Goal: Download file/media

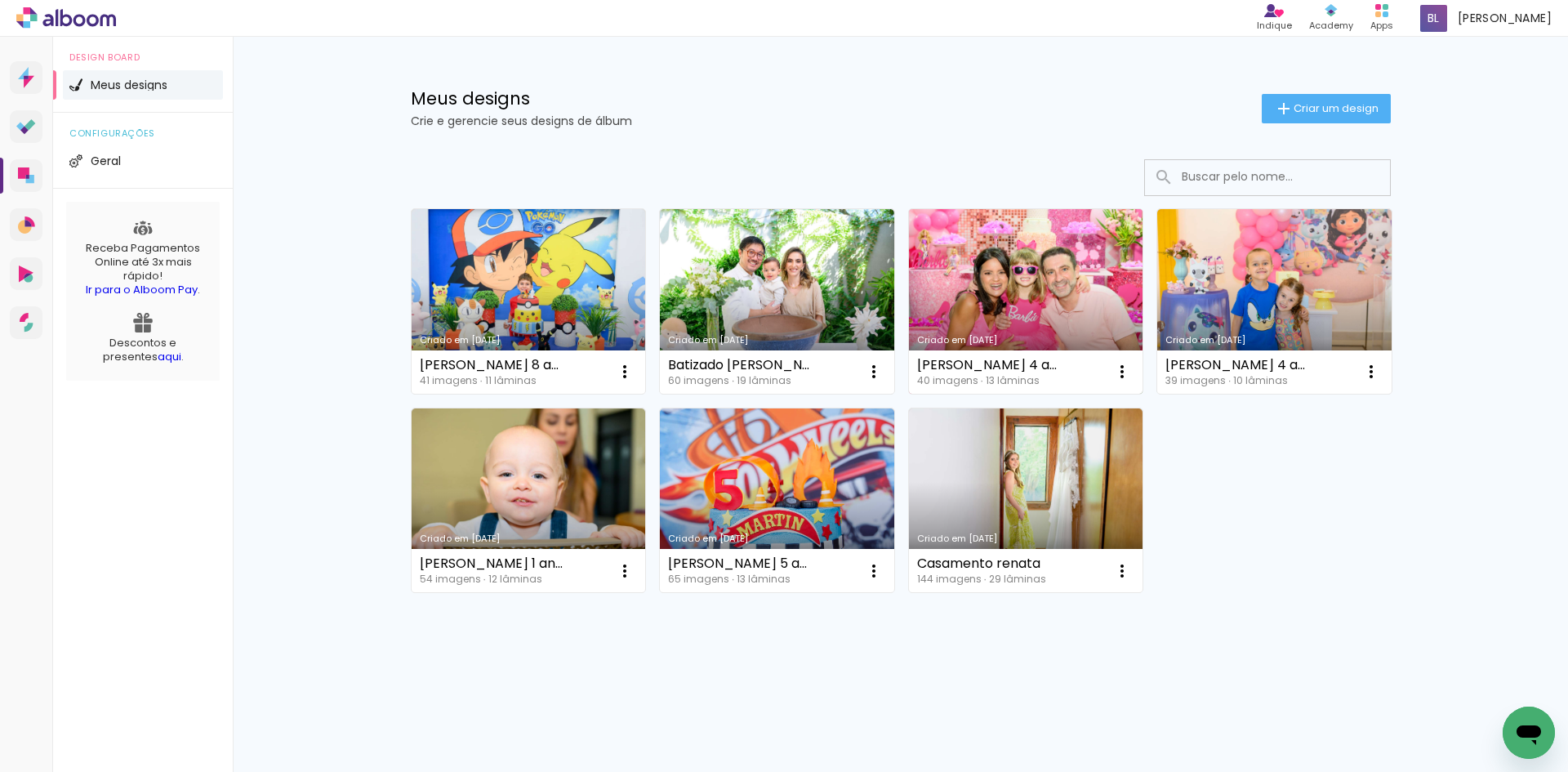
click at [1033, 268] on link "Criado em [DATE]" at bounding box center [1026, 301] width 235 height 185
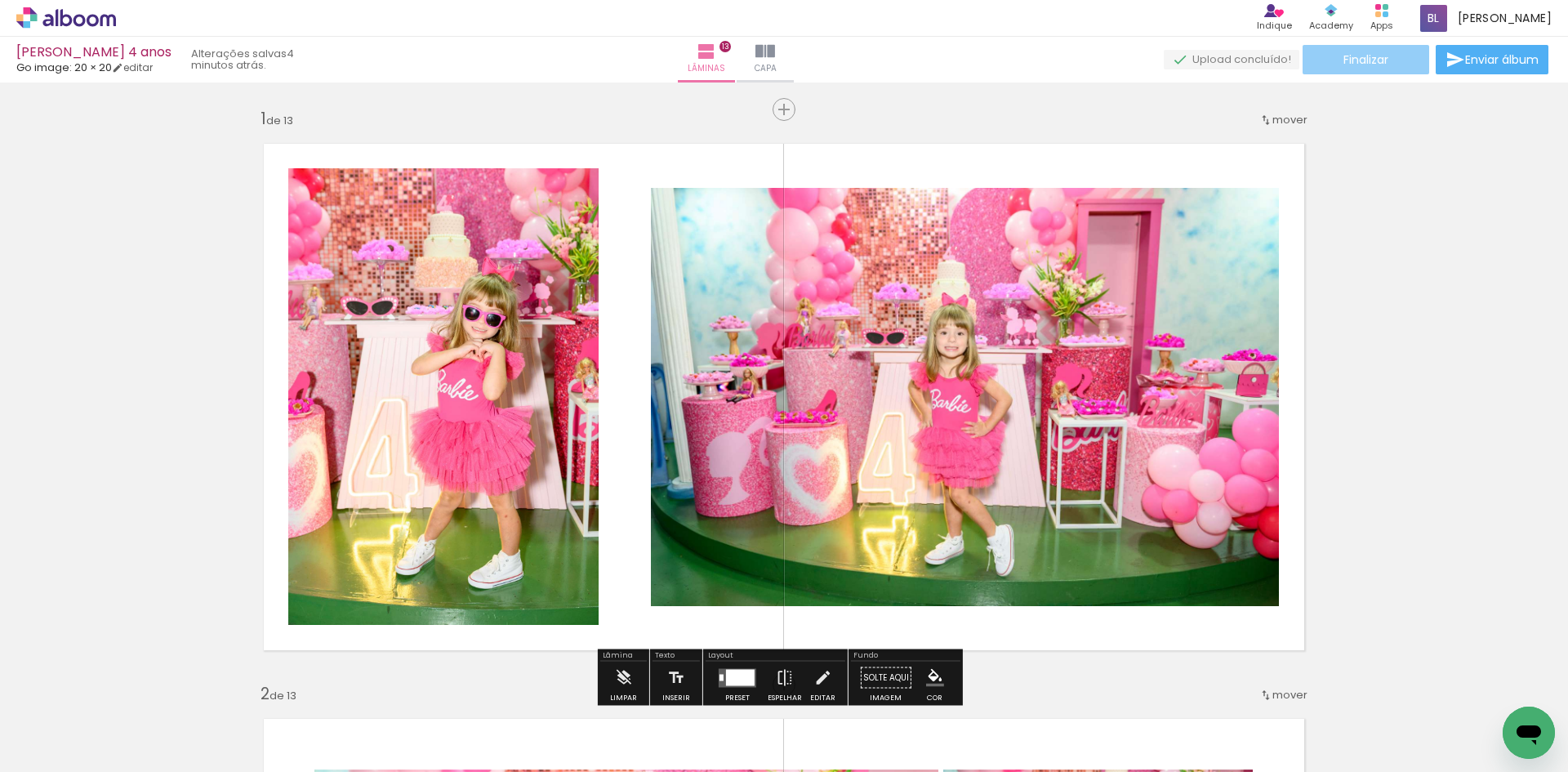
click at [1335, 66] on paper-button "Finalizar" at bounding box center [1366, 59] width 126 height 30
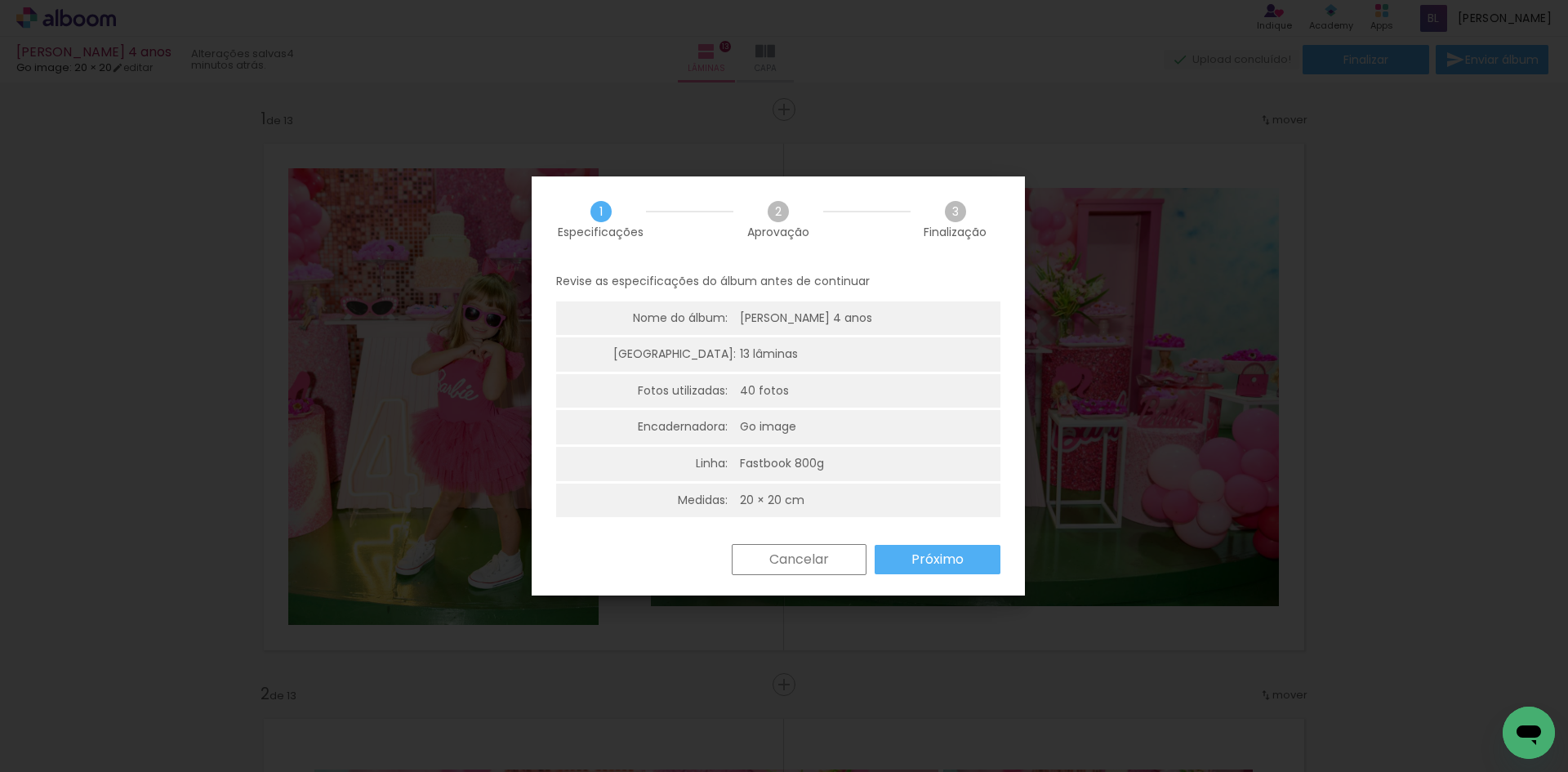
click at [0, 0] on slot "Próximo" at bounding box center [0, 0] width 0 height 0
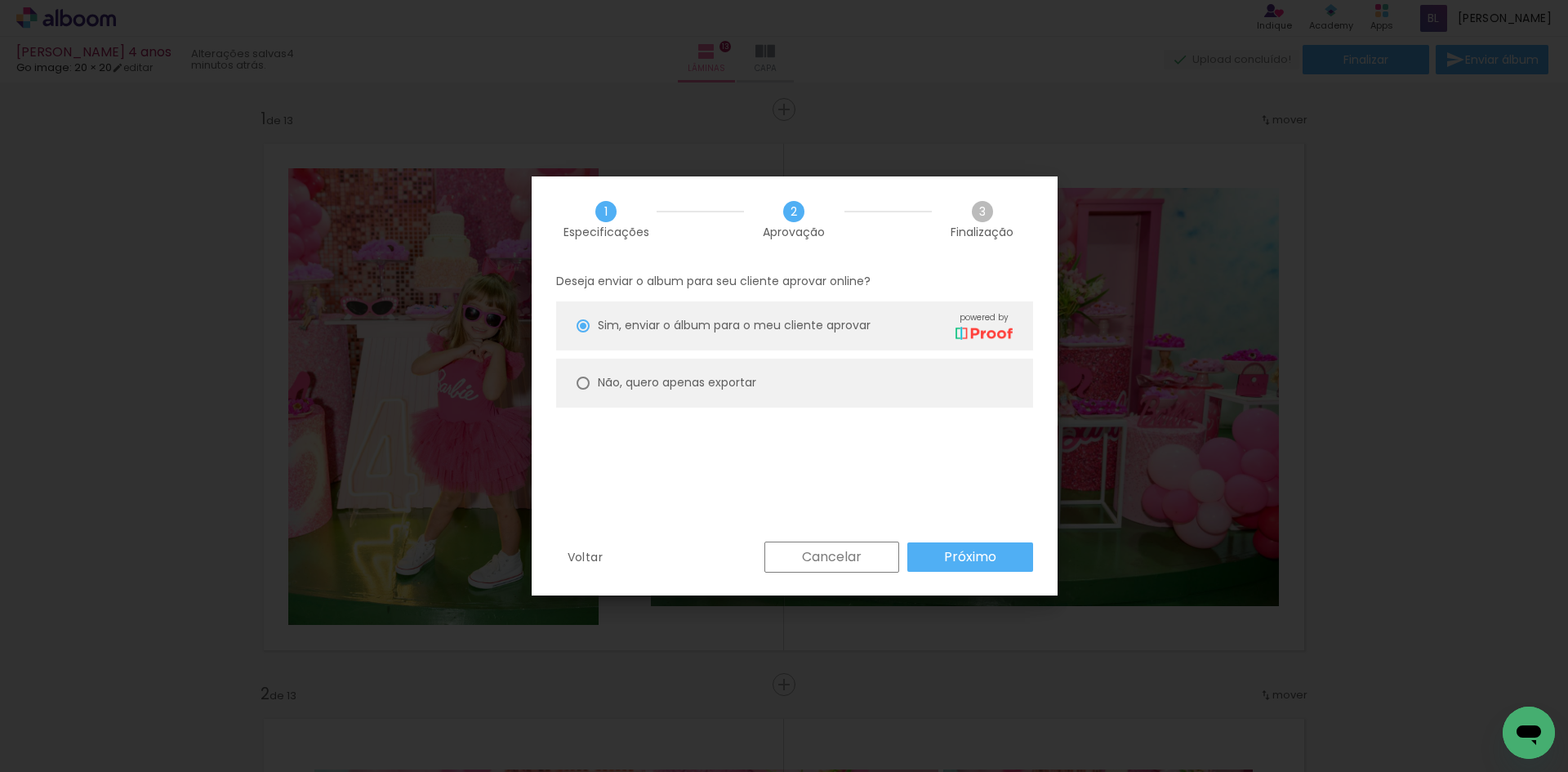
click at [853, 380] on paper-radio-button "Não, quero apenas exportar" at bounding box center [794, 382] width 477 height 49
type paper-radio-button "on"
click at [0, 0] on slot "Próximo" at bounding box center [0, 0] width 0 height 0
type input "Alta, 300 DPI"
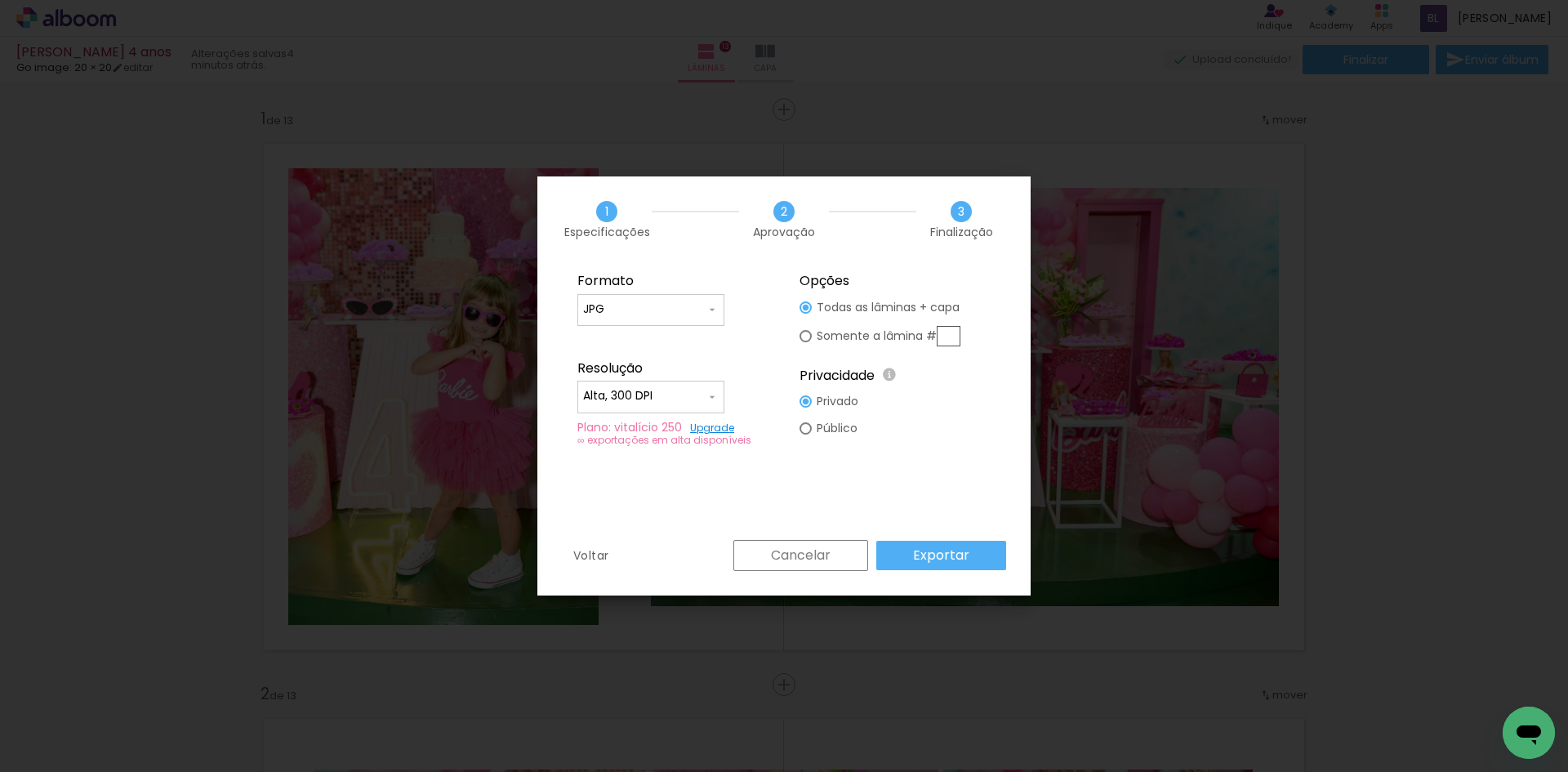
click at [0, 0] on slot "Exportar" at bounding box center [0, 0] width 0 height 0
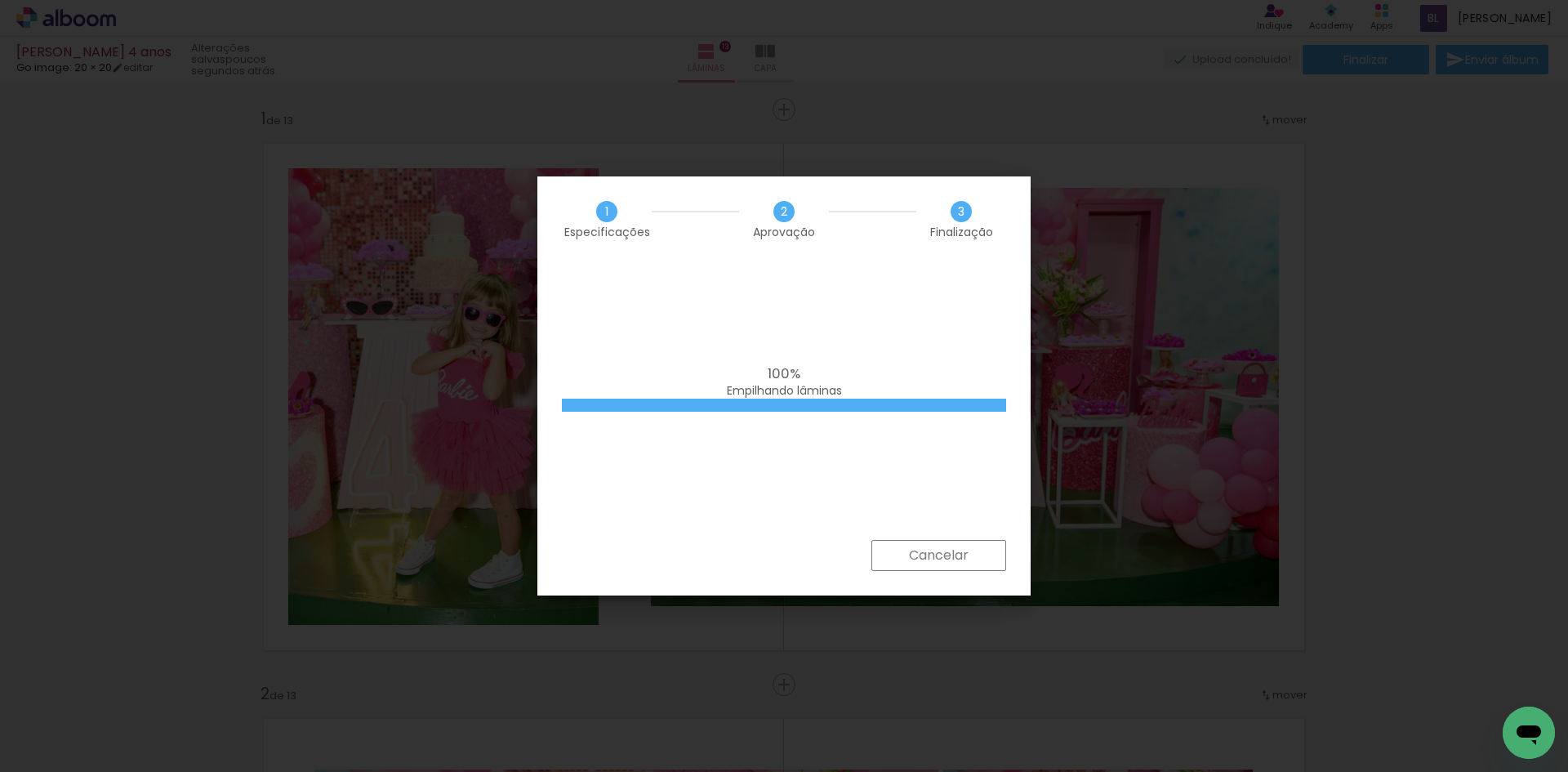
drag, startPoint x: 1079, startPoint y: 508, endPoint x: 1146, endPoint y: 625, distance: 134.8
click at [1146, 625] on iron-overlay-backdrop at bounding box center [784, 386] width 1568 height 772
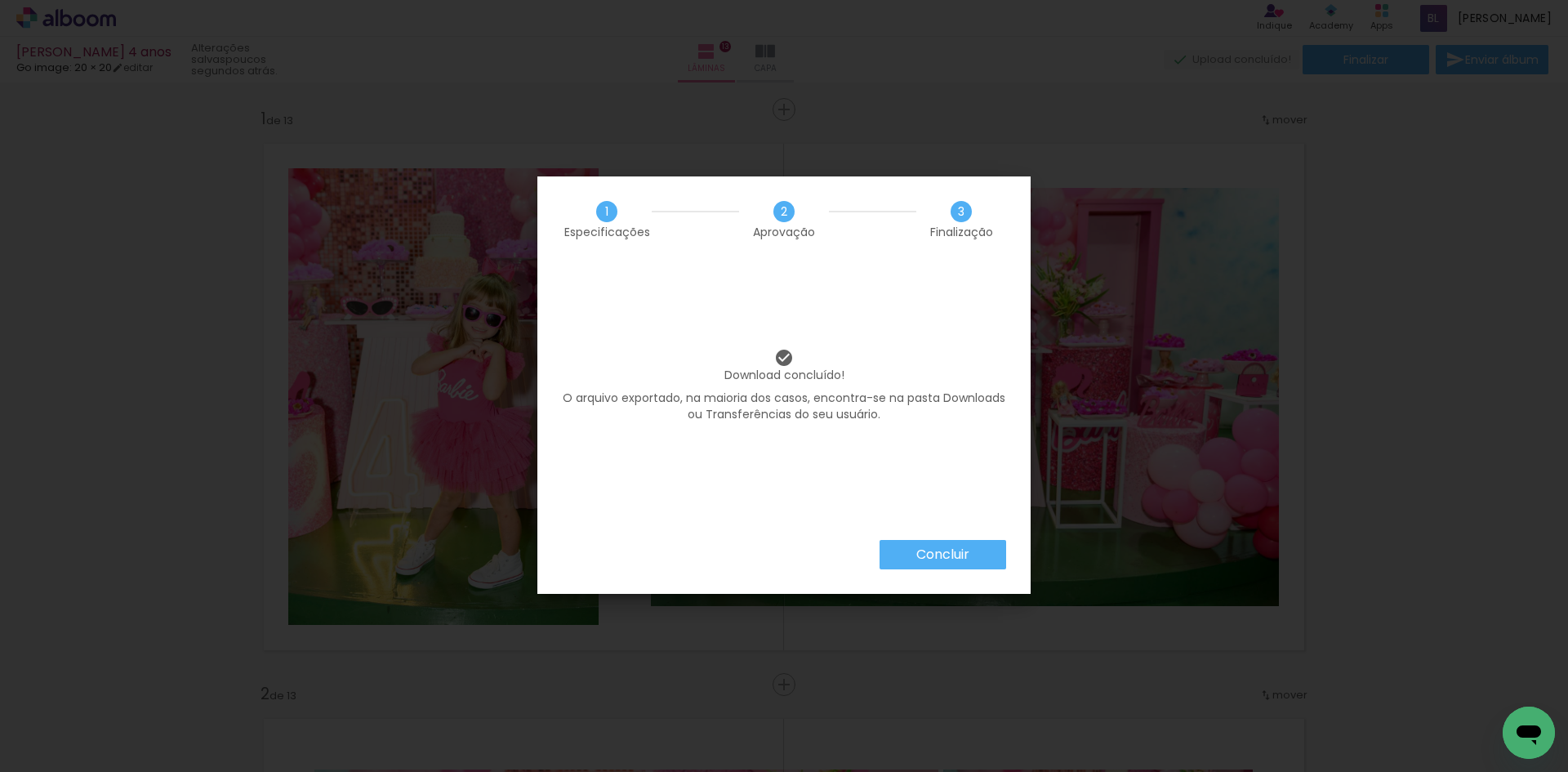
drag, startPoint x: 1239, startPoint y: 753, endPoint x: 1246, endPoint y: 766, distance: 14.8
click at [1246, 766] on iron-overlay-backdrop at bounding box center [784, 386] width 1568 height 772
click at [0, 0] on slot "Concluir" at bounding box center [0, 0] width 0 height 0
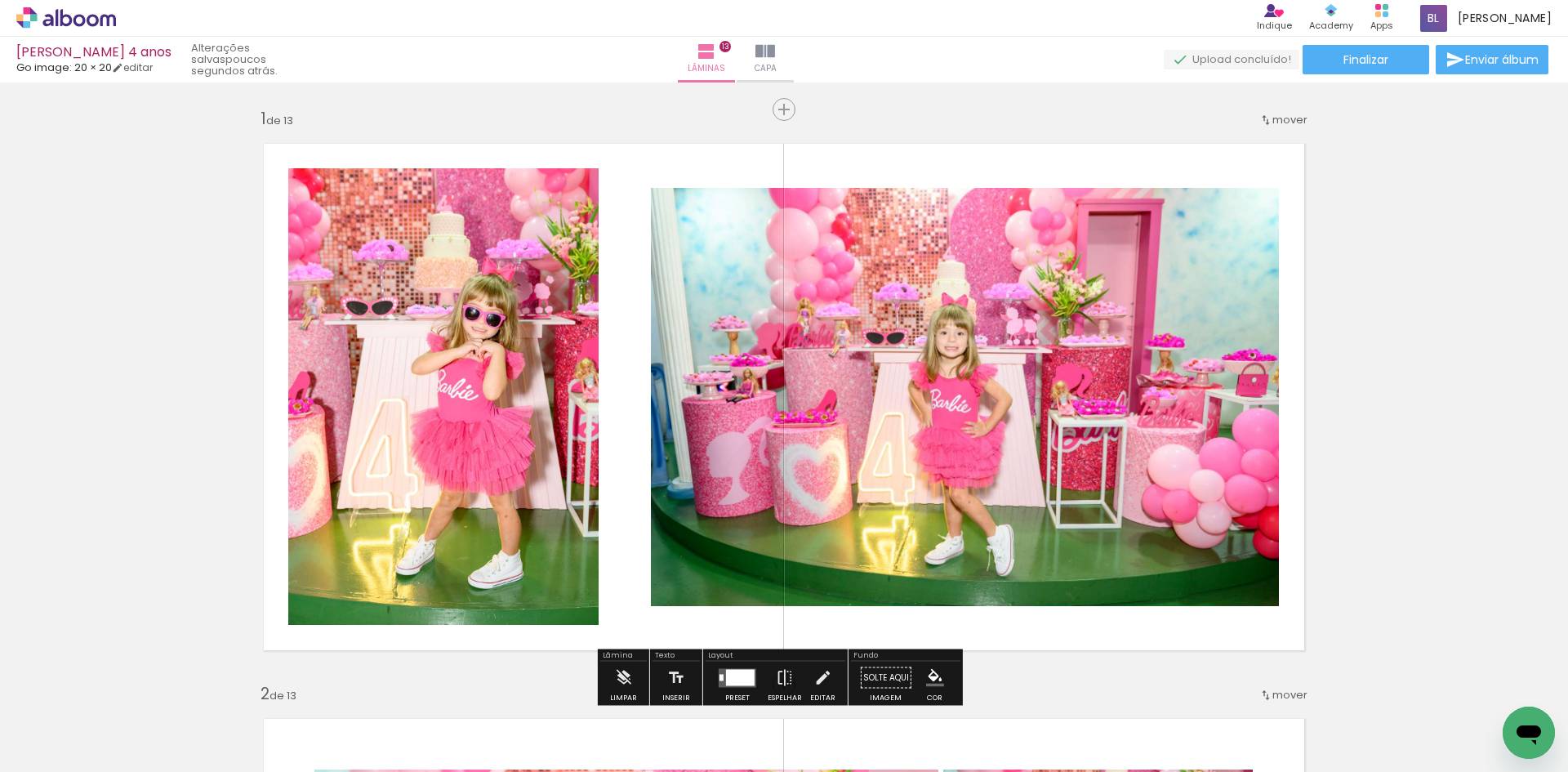
drag, startPoint x: 1526, startPoint y: 297, endPoint x: 1521, endPoint y: 303, distance: 7.8
drag, startPoint x: 121, startPoint y: 320, endPoint x: 125, endPoint y: 332, distance: 12.6
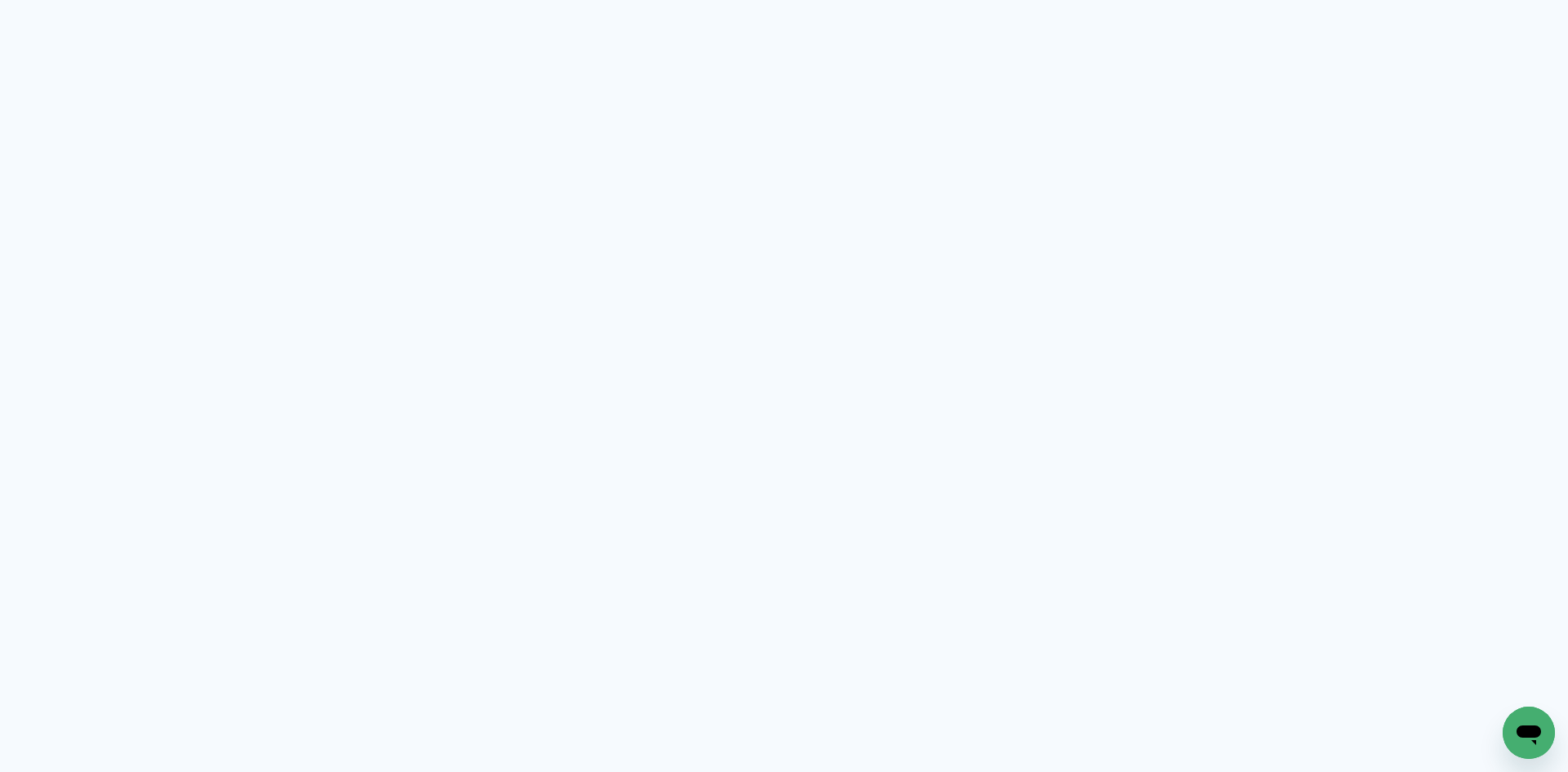
click at [1451, 161] on quentale-app at bounding box center [784, 386] width 1568 height 772
